Goal: Register for event/course

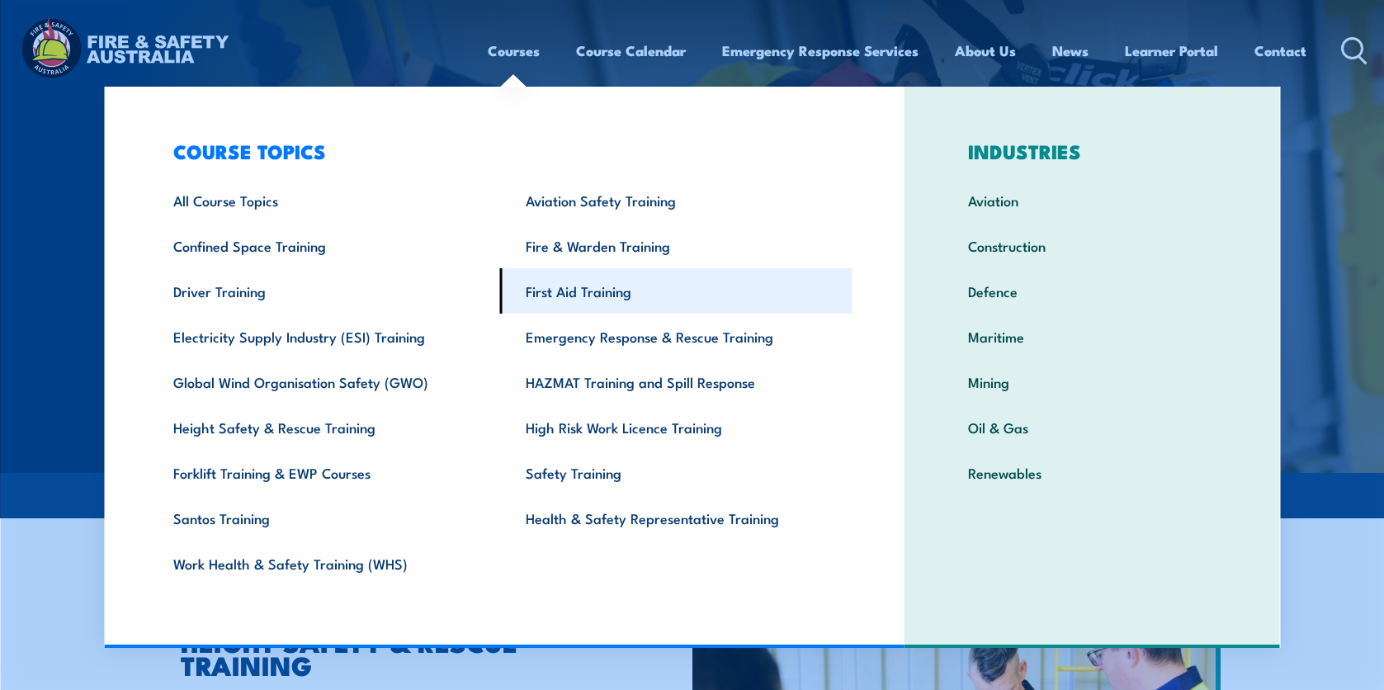
click at [592, 294] on link "First Aid Training" at bounding box center [676, 290] width 352 height 45
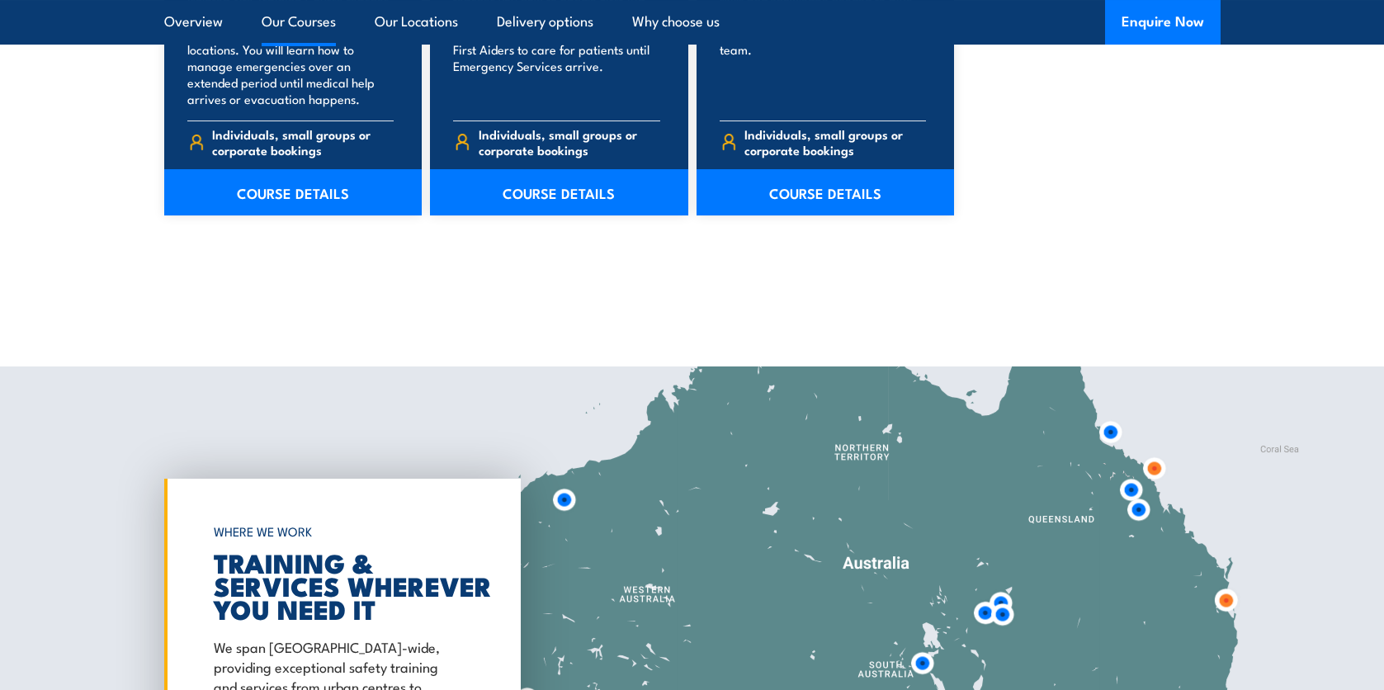
scroll to position [2889, 0]
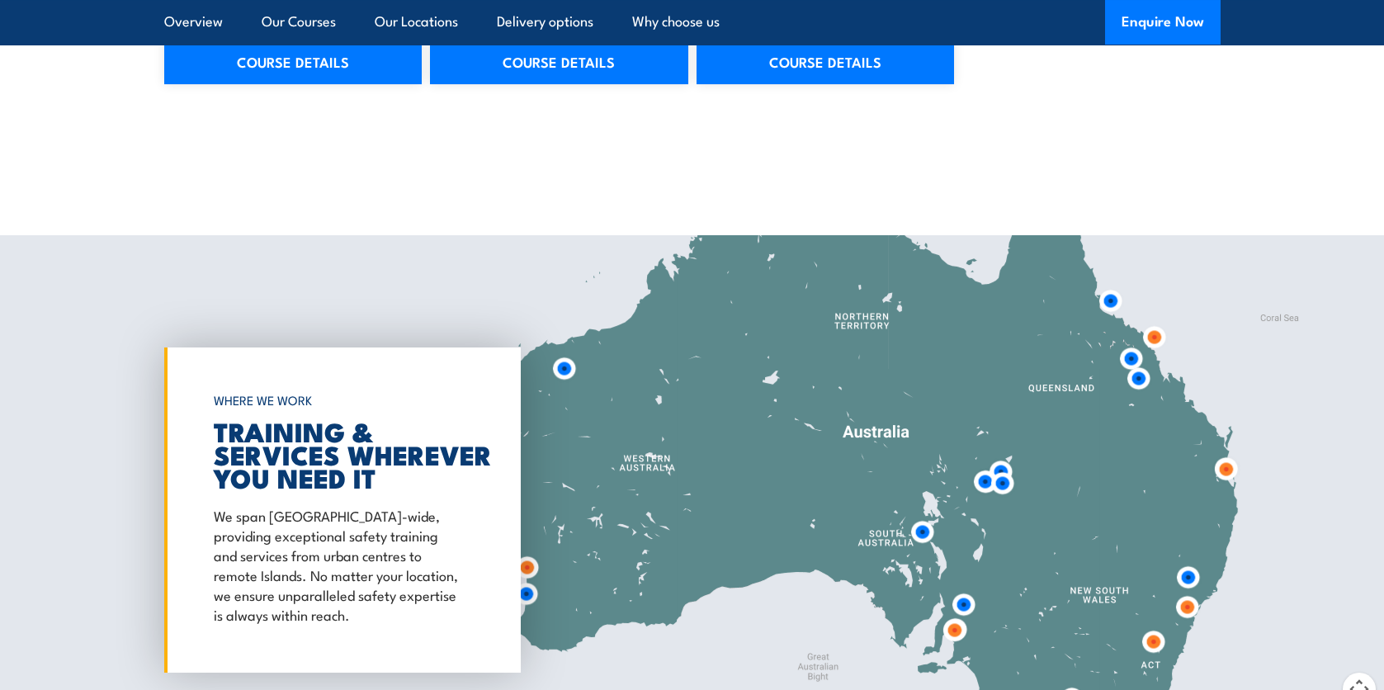
drag, startPoint x: 558, startPoint y: 455, endPoint x: 556, endPoint y: 523, distance: 68.5
click at [558, 456] on div at bounding box center [692, 510] width 1384 height 550
click at [525, 567] on img at bounding box center [527, 567] width 31 height 31
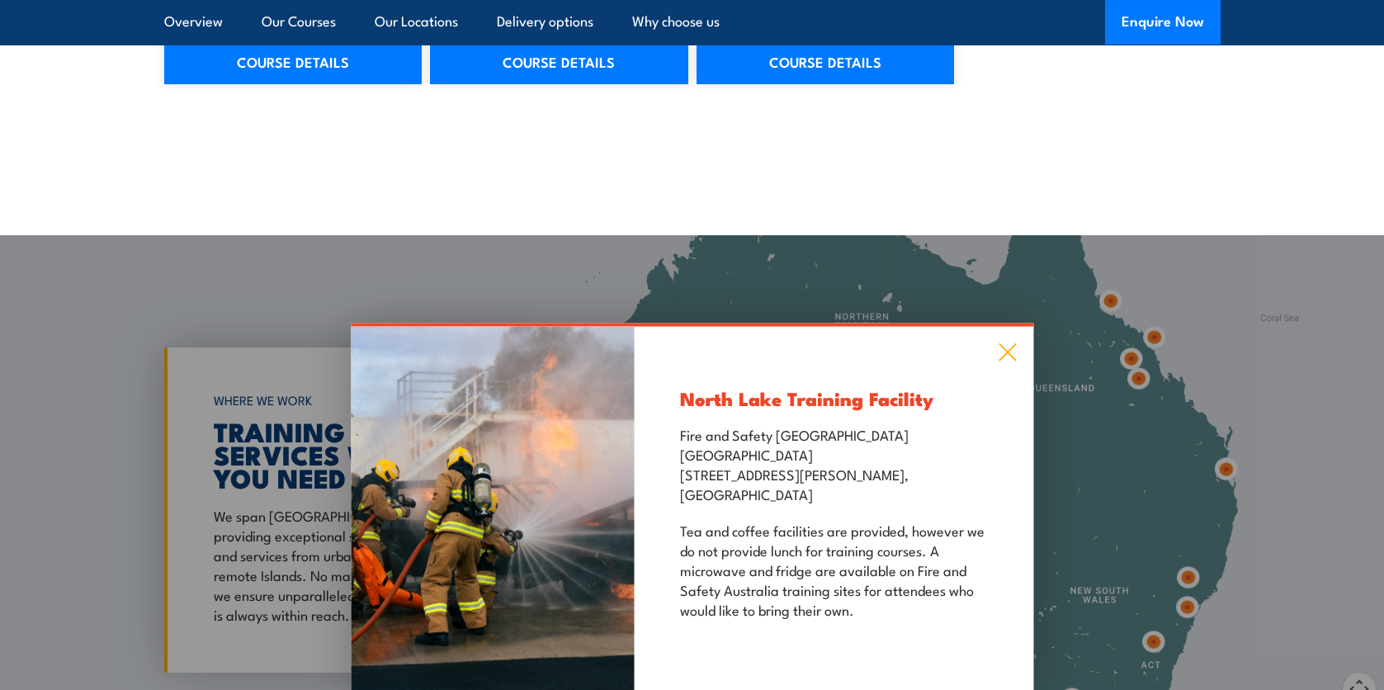
click at [1004, 353] on icon at bounding box center [1007, 352] width 17 height 17
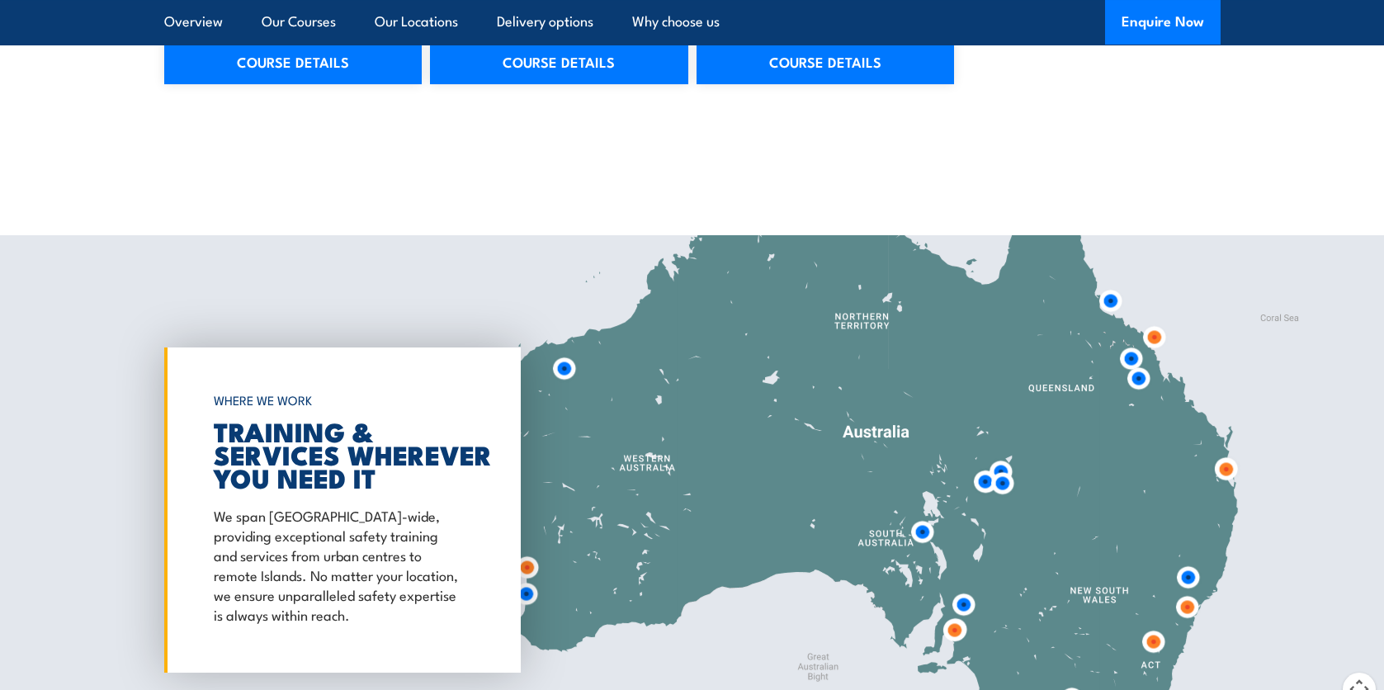
click at [522, 594] on img at bounding box center [526, 594] width 31 height 31
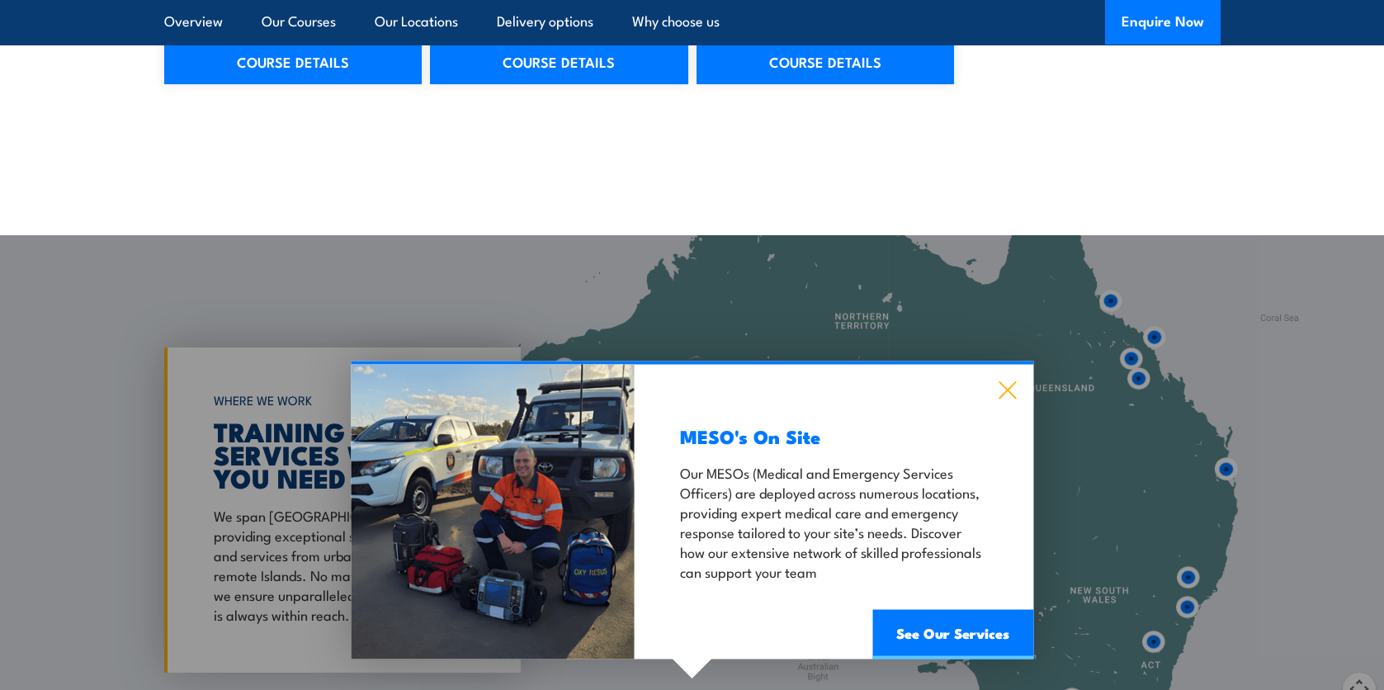
click at [1014, 385] on icon at bounding box center [1007, 390] width 19 height 18
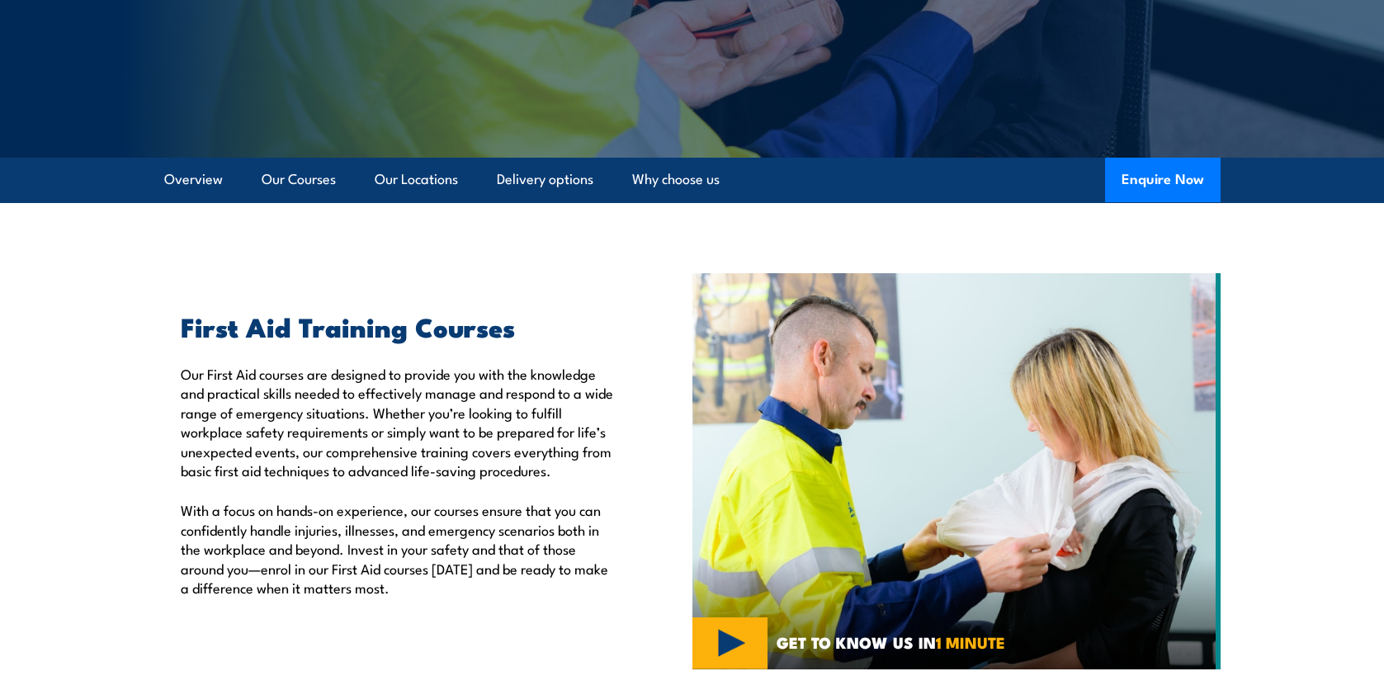
scroll to position [0, 0]
